Goal: Transaction & Acquisition: Download file/media

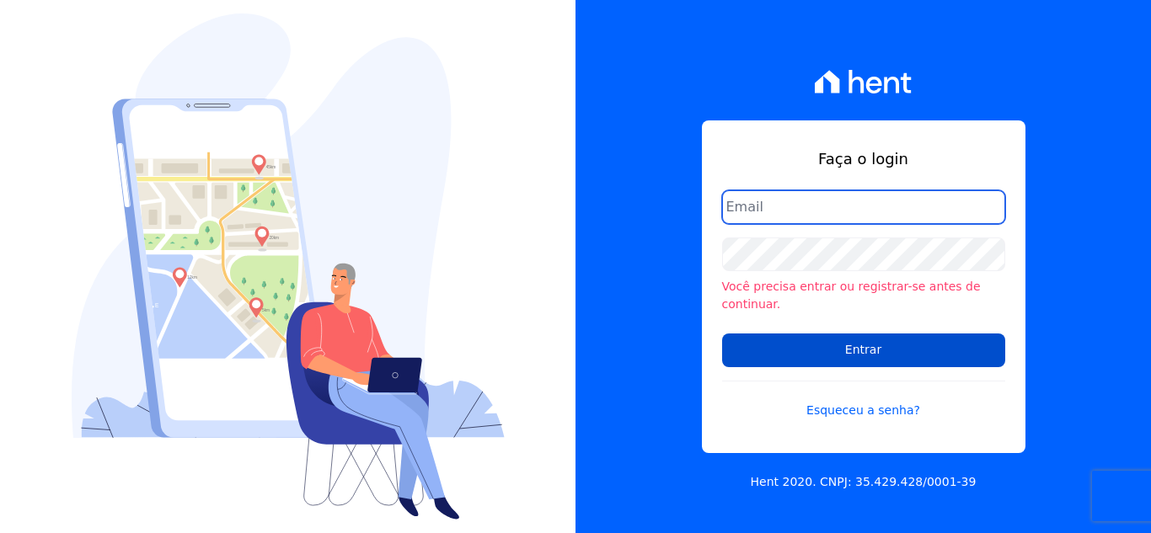
type input "[PERSON_NAME][EMAIL_ADDRESS][DOMAIN_NAME]"
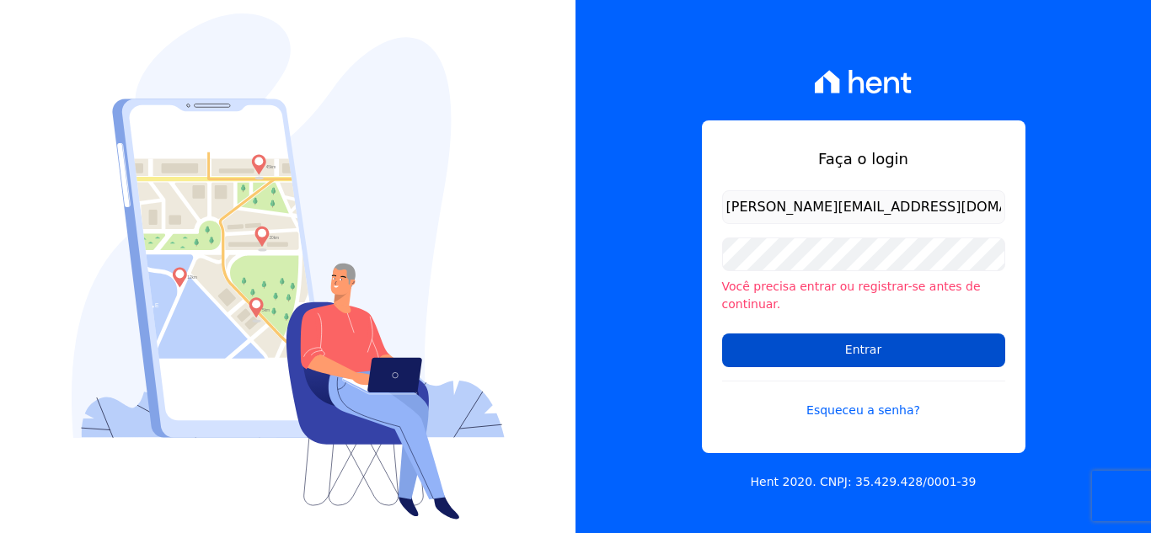
click at [835, 339] on input "Entrar" at bounding box center [863, 351] width 283 height 34
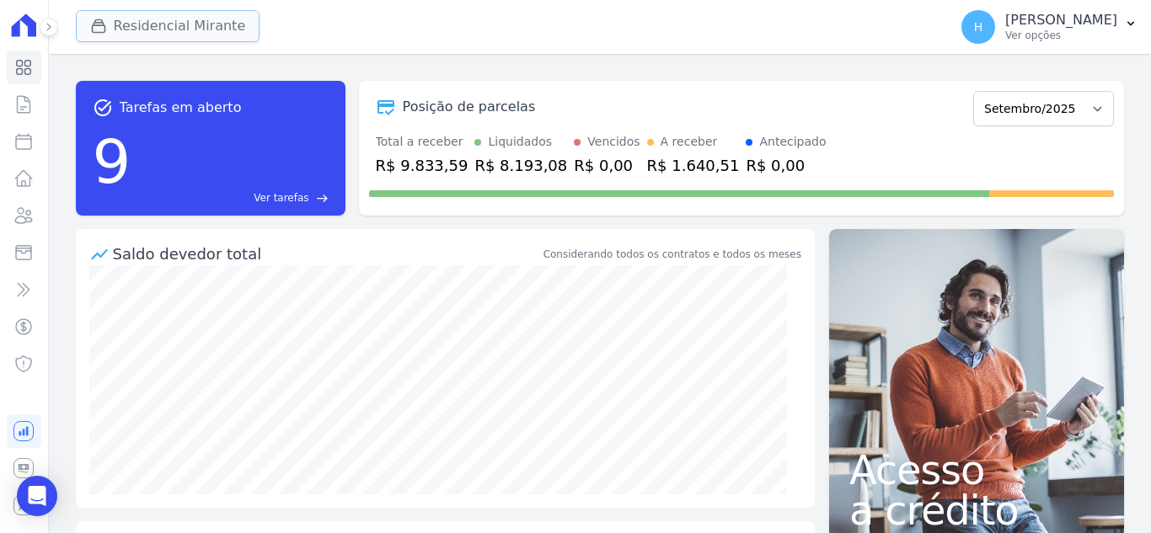
click at [136, 29] on button "Residencial Mirante" at bounding box center [168, 26] width 184 height 32
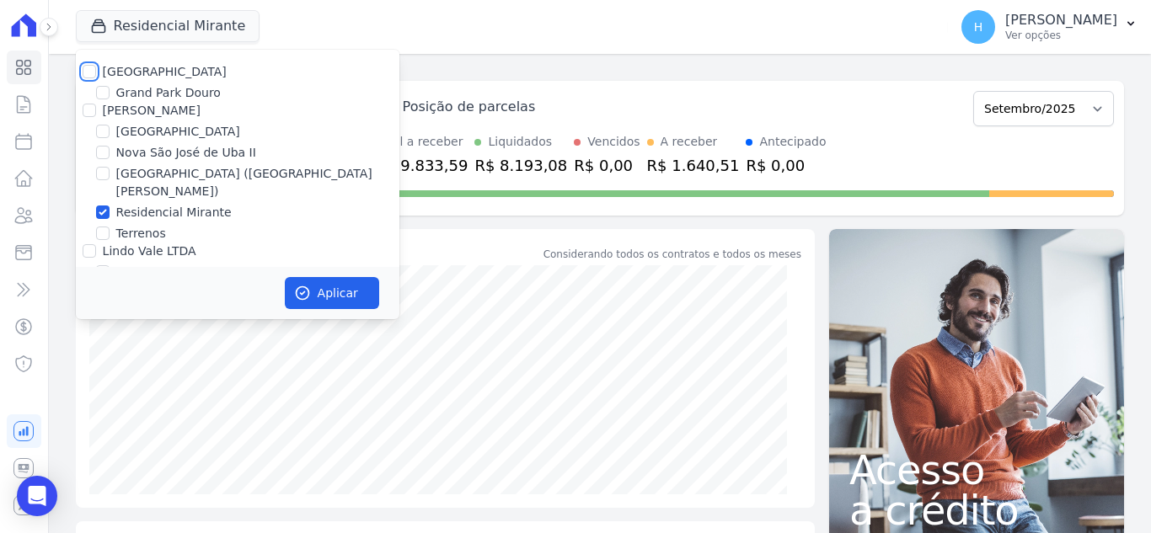
click at [87, 75] on input "Residencial Park" at bounding box center [89, 71] width 13 height 13
checkbox input "true"
click at [87, 107] on input "JG Freitas" at bounding box center [89, 110] width 13 height 13
checkbox input "true"
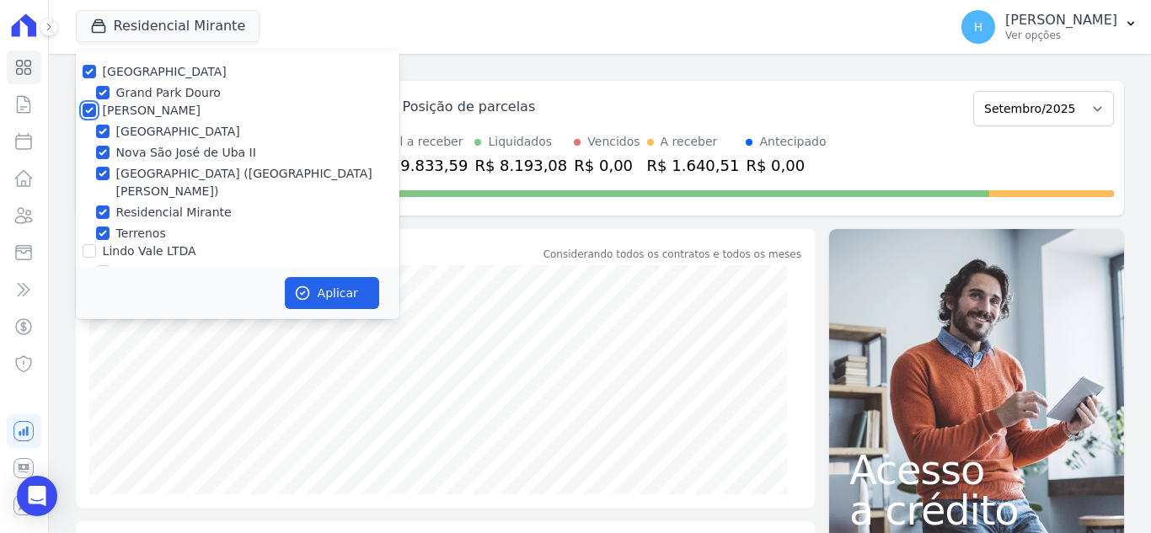
checkbox input "true"
click at [88, 244] on input "Lindo Vale LTDA" at bounding box center [89, 250] width 13 height 13
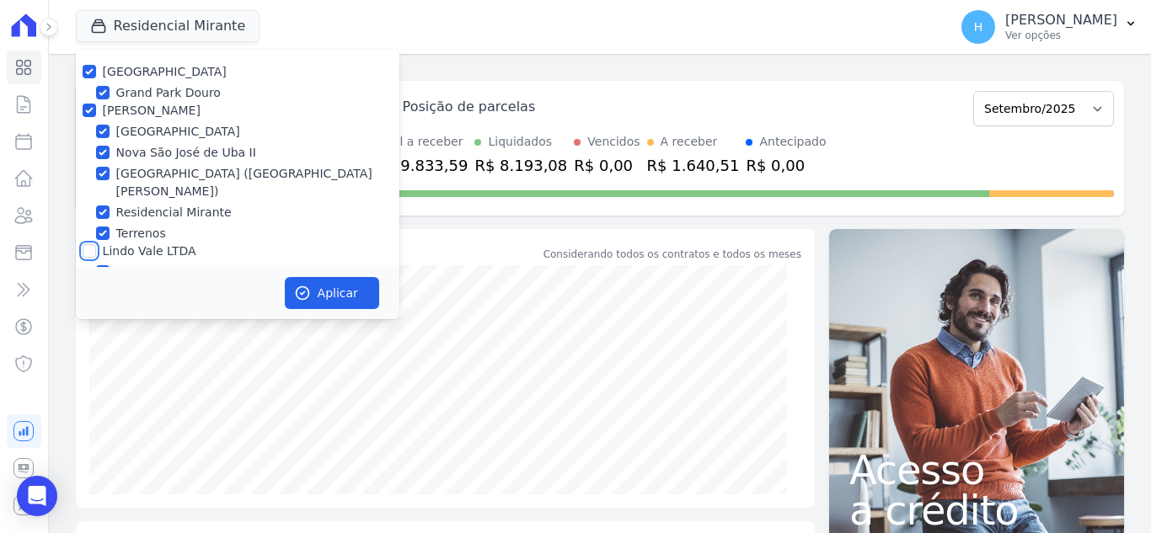
checkbox input "true"
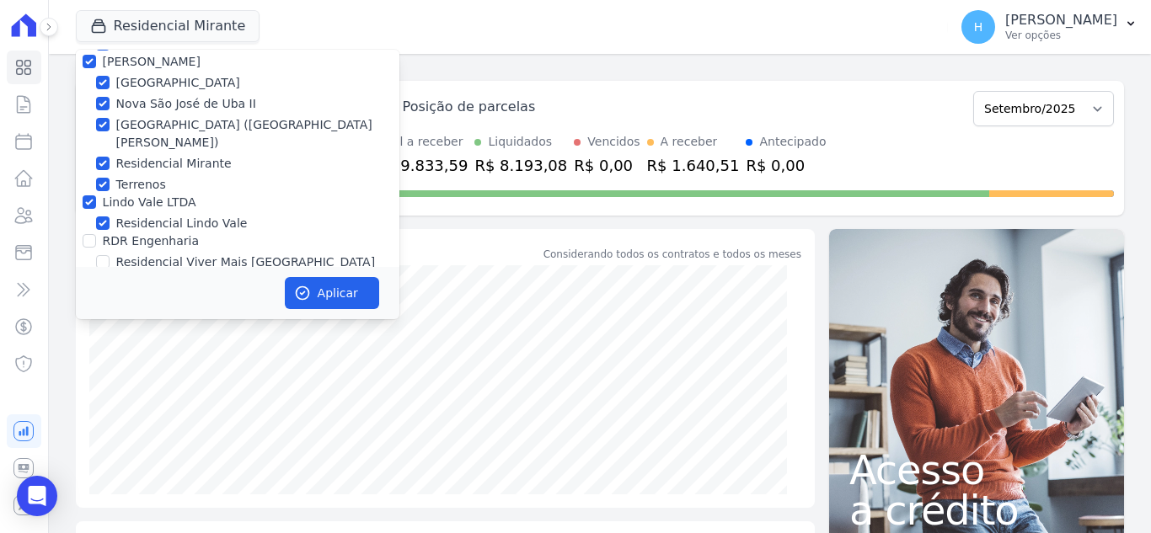
click at [88, 232] on div at bounding box center [89, 240] width 13 height 17
click at [90, 234] on input "RDR Engenharia" at bounding box center [89, 240] width 13 height 13
checkbox input "true"
click at [296, 290] on icon "button" at bounding box center [302, 293] width 17 height 17
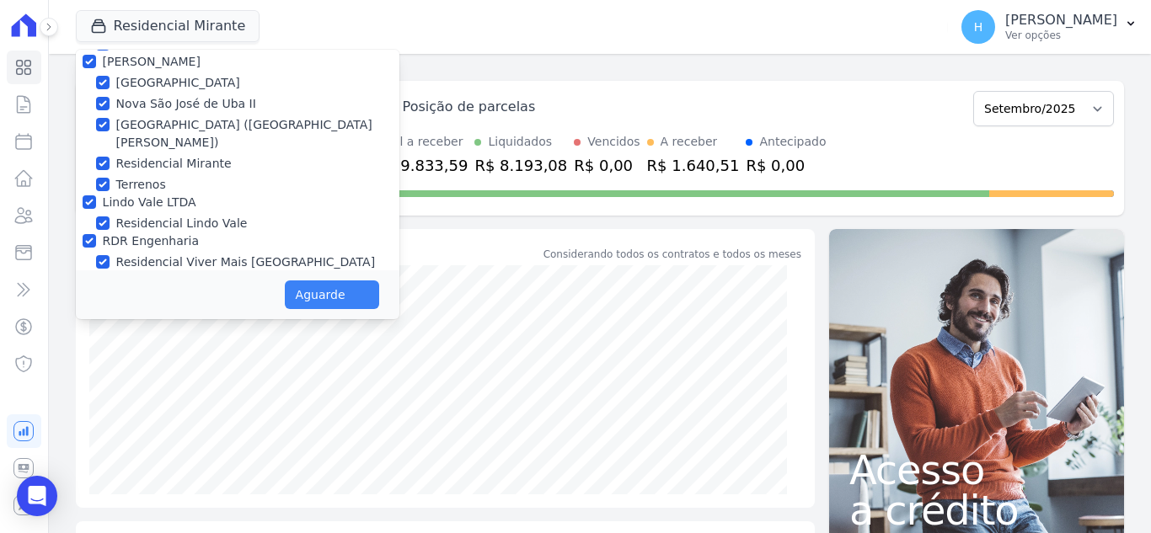
scroll to position [45, 0]
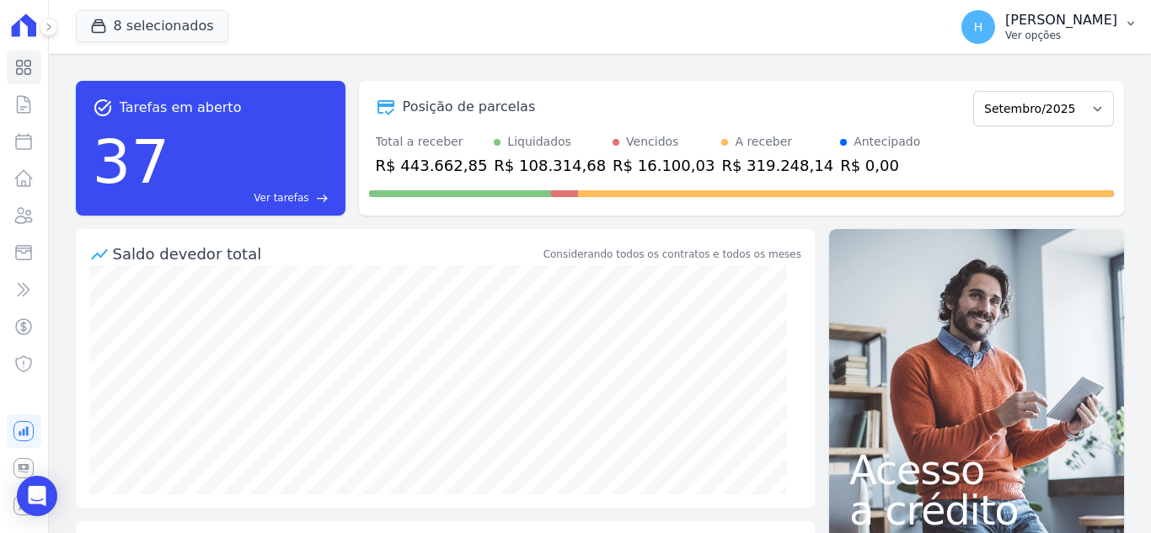
click at [1056, 28] on p "Hellen Vilaça" at bounding box center [1061, 20] width 112 height 17
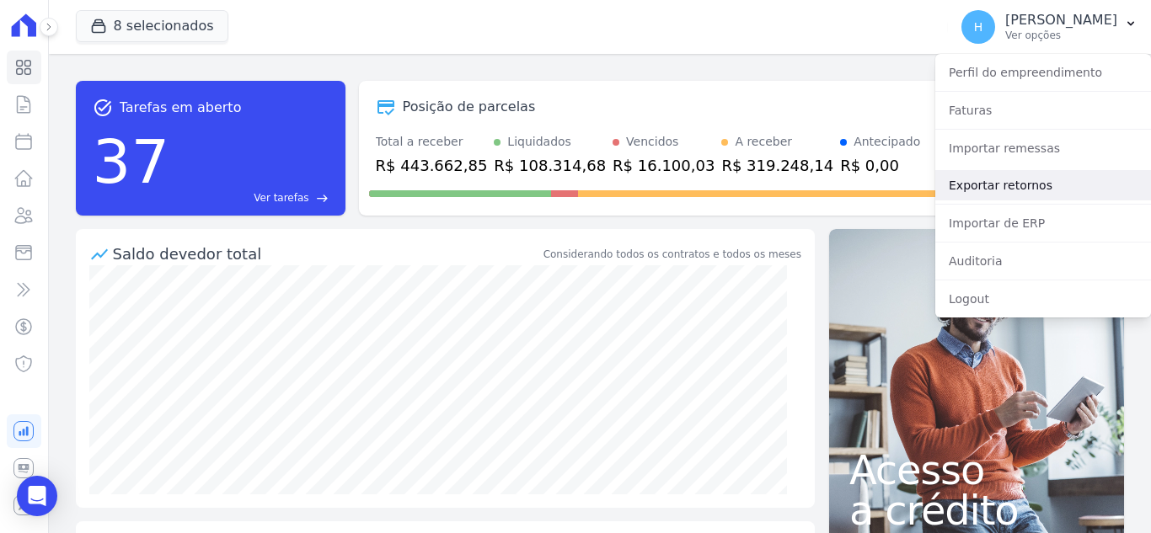
click at [1039, 183] on link "Exportar retornos" at bounding box center [1043, 185] width 216 height 30
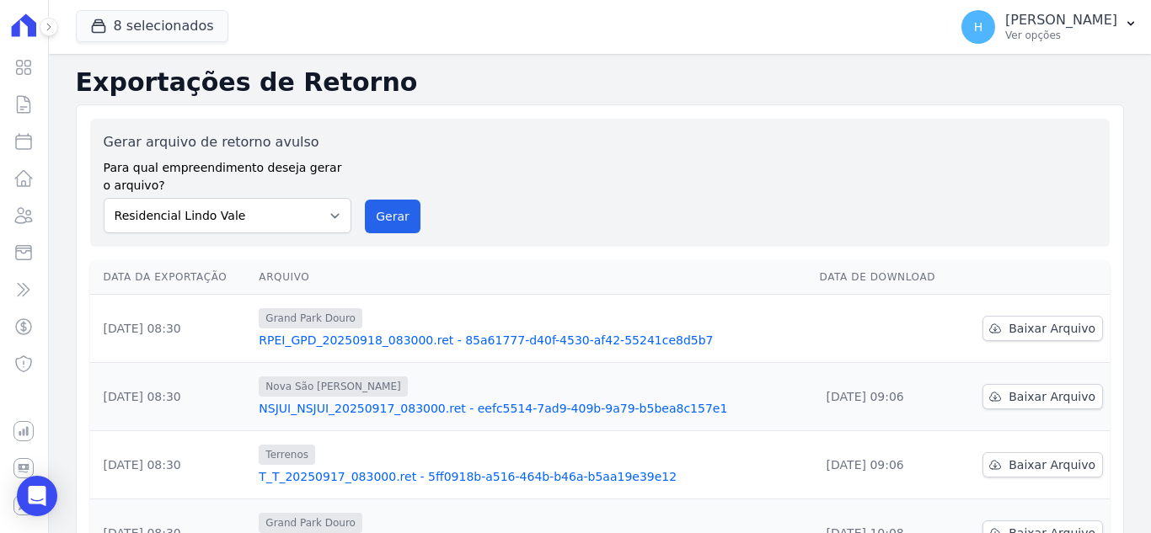
scroll to position [168, 0]
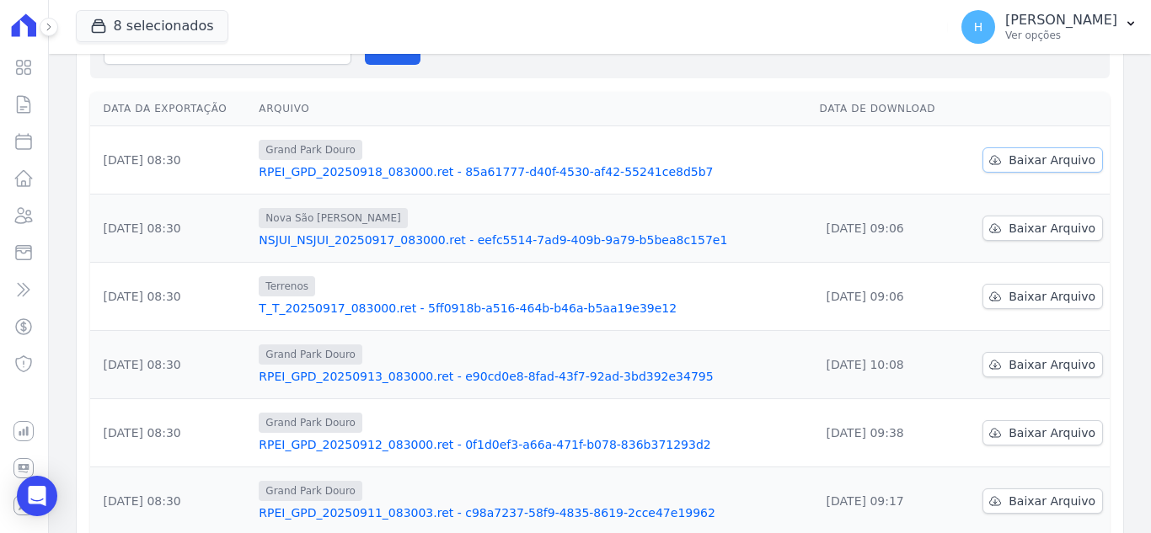
click at [1046, 166] on span "Baixar Arquivo" at bounding box center [1051, 160] width 87 height 17
